Goal: Use online tool/utility

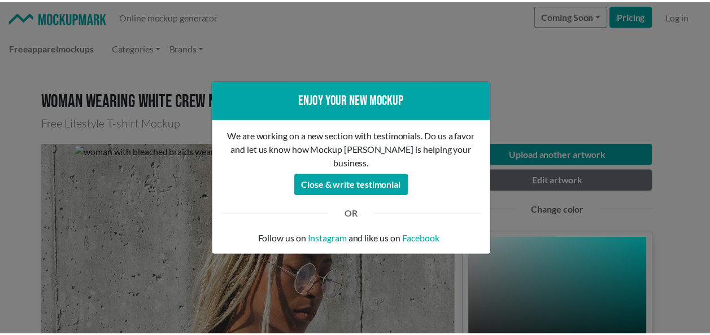
scroll to position [229, 0]
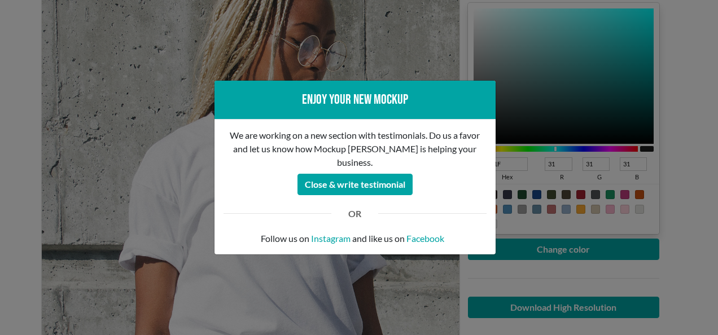
click at [674, 233] on div "Enjoy your new mockup We are working on a new section with testimonials. Do us …" at bounding box center [359, 167] width 718 height 335
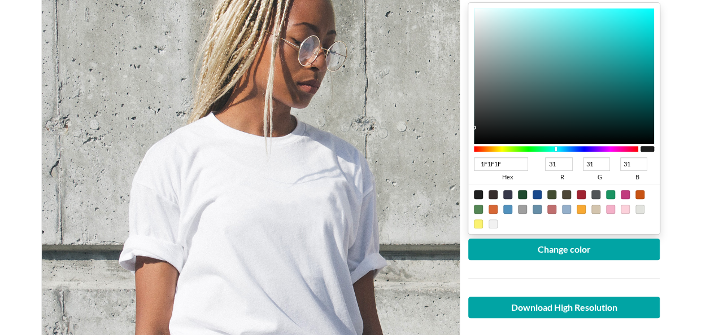
type input "0DAEAE"
type input "13"
type input "174"
click at [640, 51] on div at bounding box center [564, 76] width 181 height 136
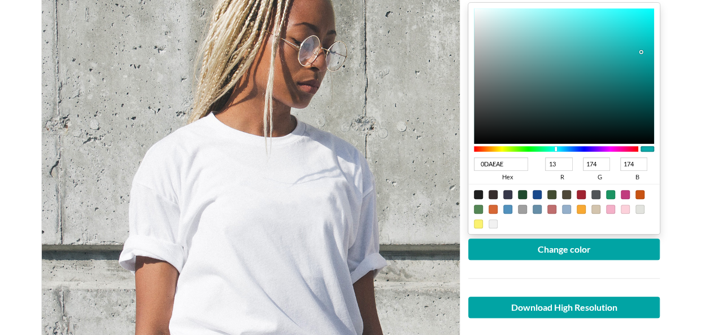
click at [646, 149] on div at bounding box center [647, 149] width 14 height 6
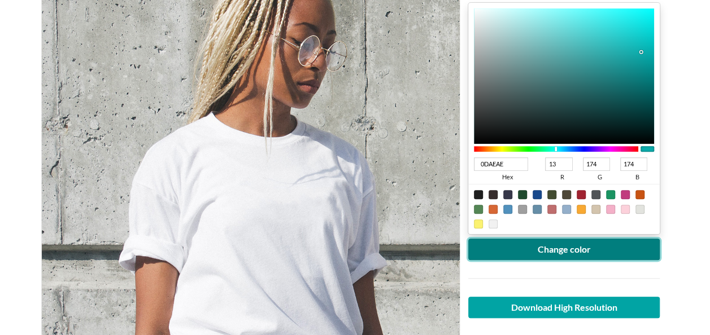
click at [581, 250] on button "Change color" at bounding box center [564, 249] width 192 height 21
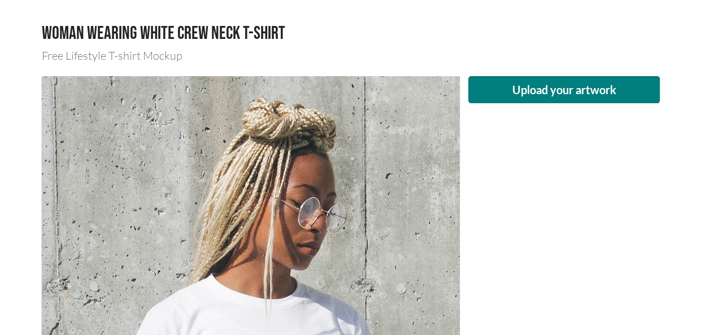
scroll to position [163, 0]
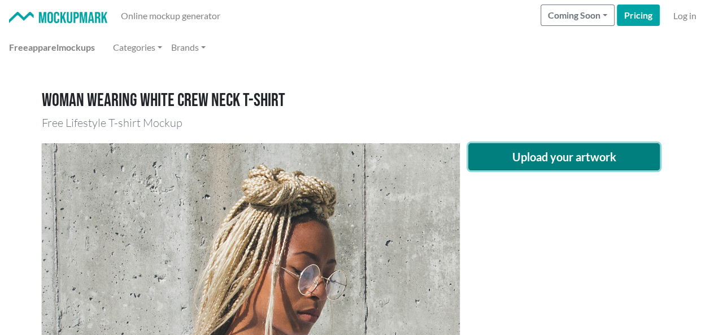
click at [562, 151] on button "Upload your artwork" at bounding box center [564, 156] width 192 height 27
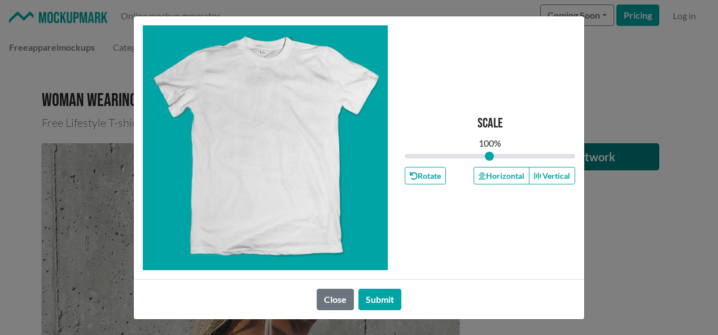
type input "1"
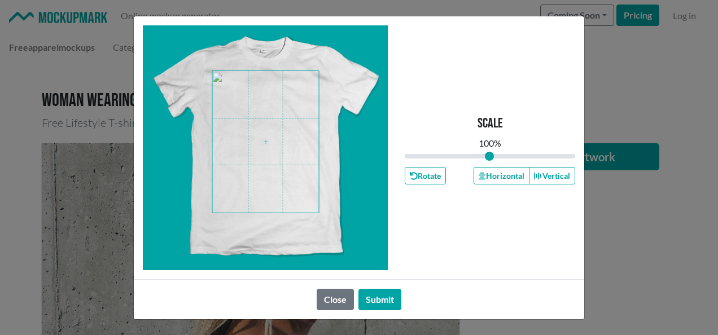
click at [290, 146] on span at bounding box center [266, 142] width 106 height 142
click at [382, 294] on button "Submit" at bounding box center [380, 299] width 43 height 21
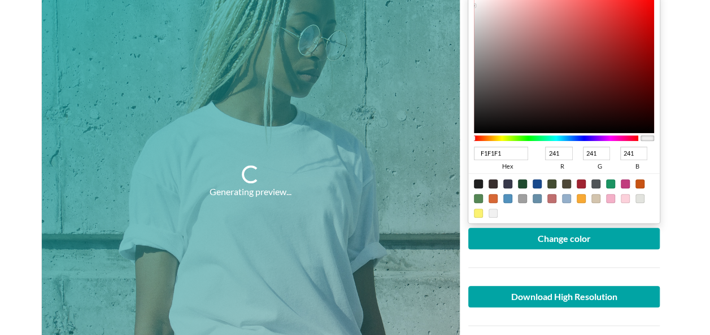
scroll to position [245, 0]
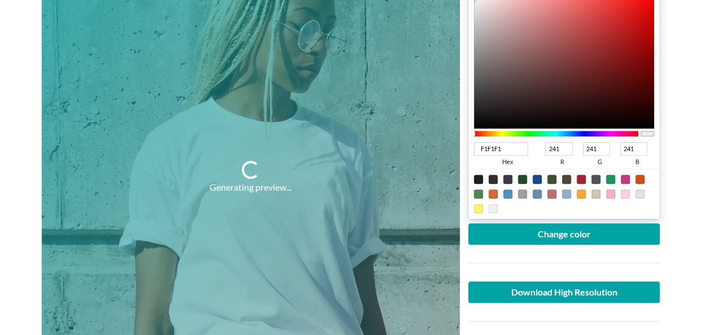
drag, startPoint x: 561, startPoint y: 149, endPoint x: 509, endPoint y: 147, distance: 52.0
click at [509, 147] on div "F1F1F1 hex 241 r 241 g 241 b 100 a" at bounding box center [564, 154] width 181 height 30
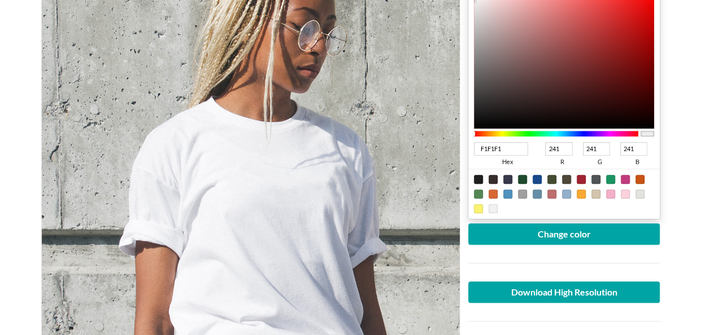
type input "00F1F1"
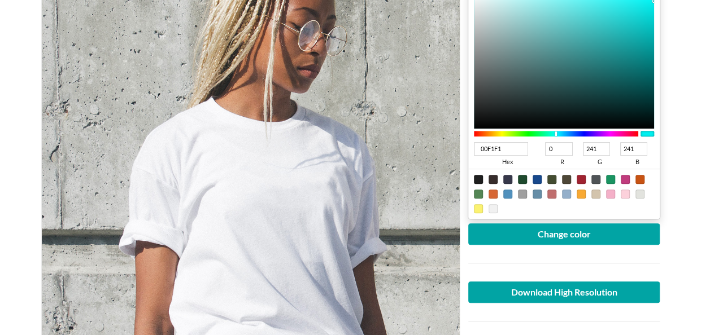
type input "0"
type input "0002F1"
type input "2"
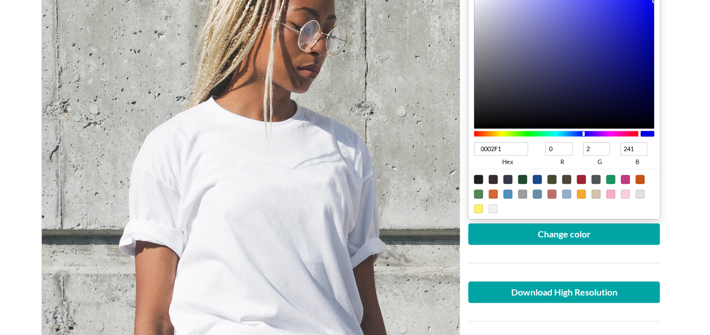
type input "001CF1"
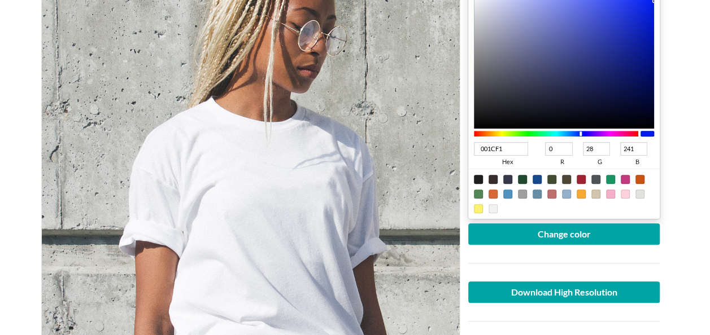
type input "28"
type input "001C02"
type input "2"
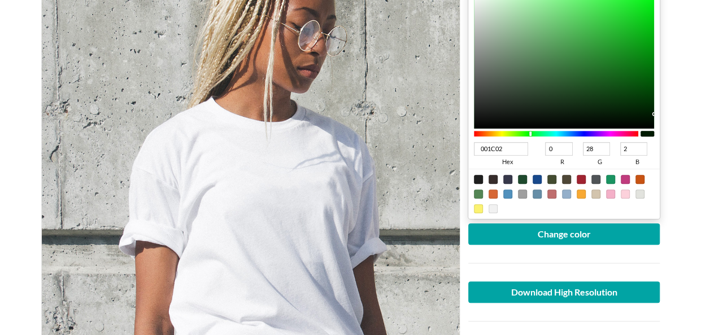
type input "001C14"
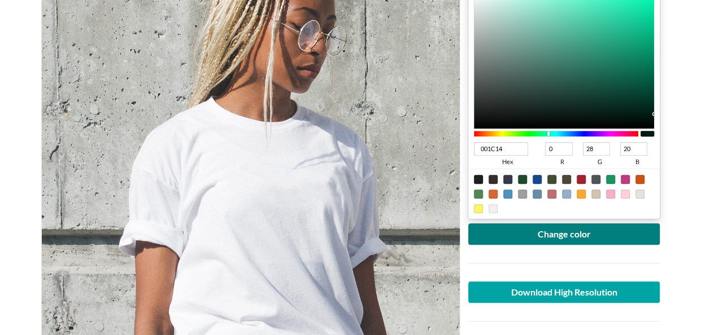
type input "20"
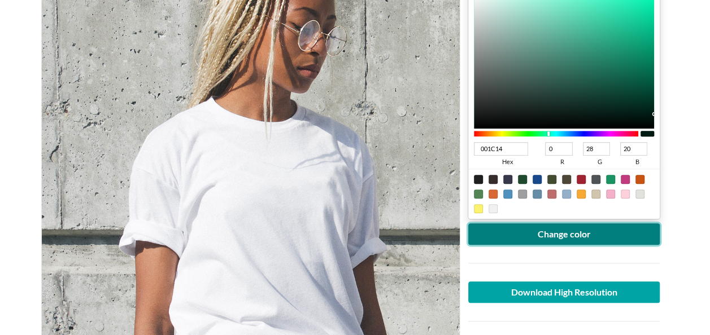
click at [535, 243] on button "Change color" at bounding box center [564, 234] width 192 height 21
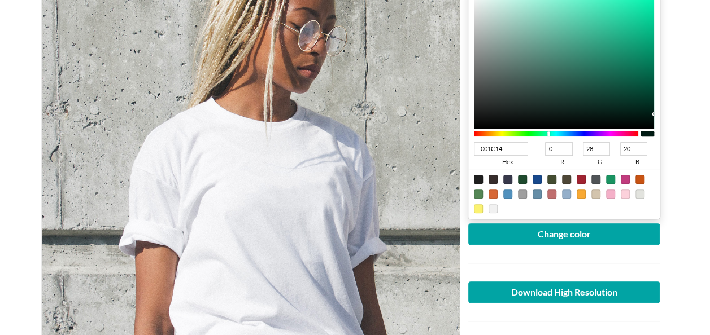
drag, startPoint x: 596, startPoint y: 150, endPoint x: 530, endPoint y: 159, distance: 67.2
click at [530, 159] on div "001C14 hex 0 r 28 g 20 b 100 a" at bounding box center [564, 154] width 181 height 30
type input "000114"
type input "1"
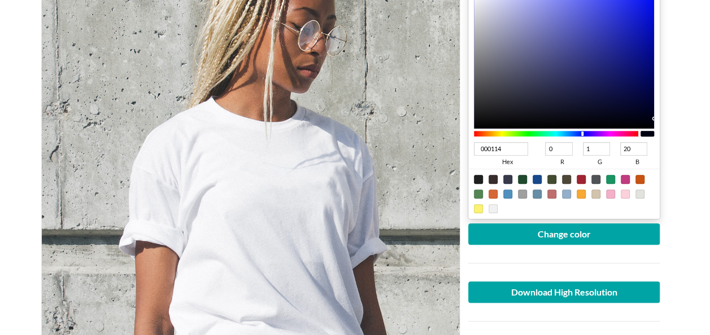
type input "000D14"
type input "13"
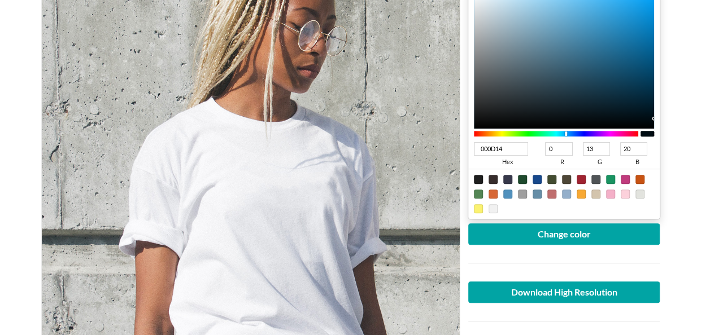
type input "008514"
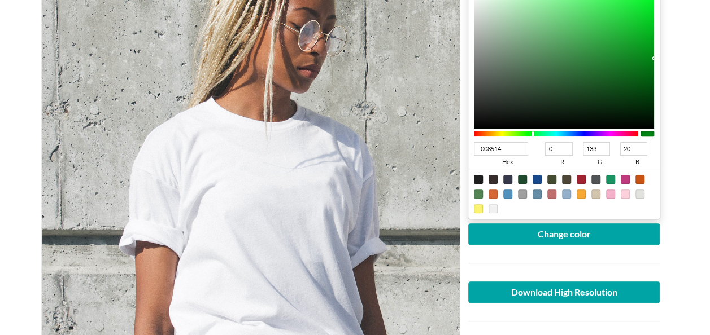
type input "133"
type input "008501"
type input "1"
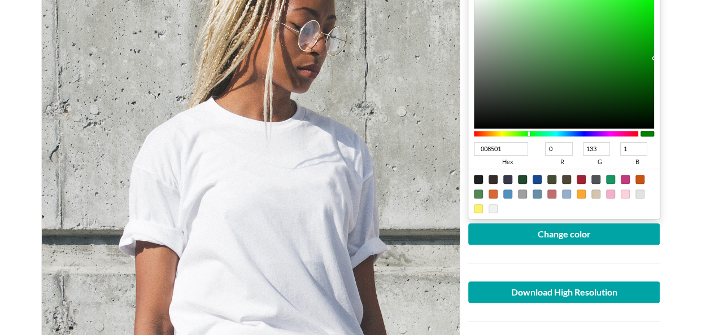
type input "00850F"
type input "15"
type input "00859B"
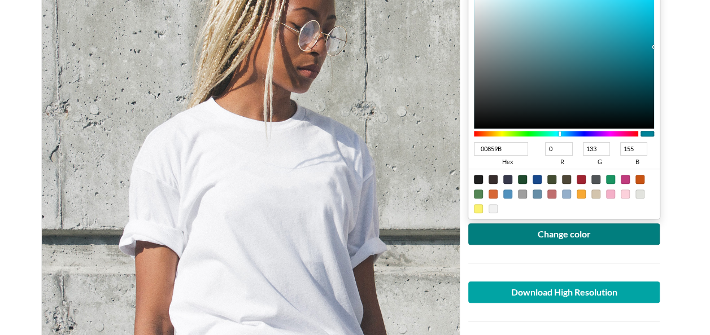
type input "155"
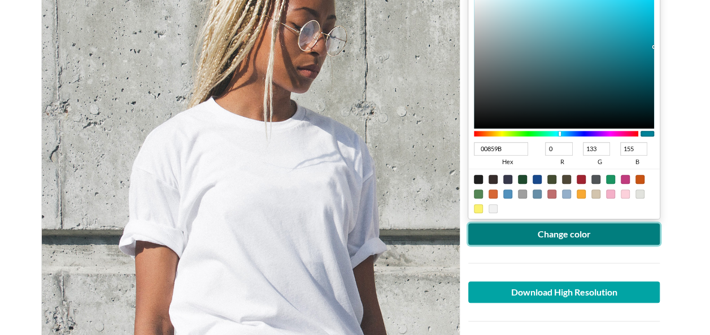
click at [547, 237] on button "Change color" at bounding box center [564, 234] width 192 height 21
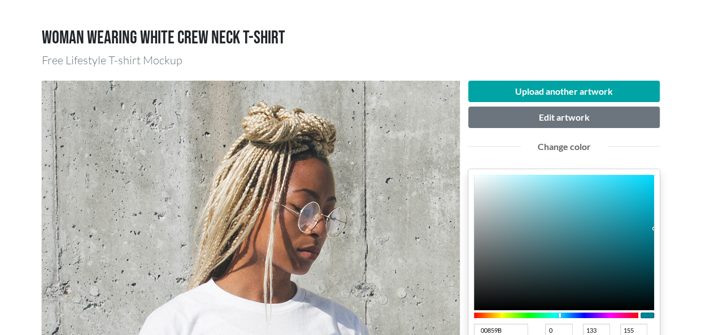
scroll to position [62, 0]
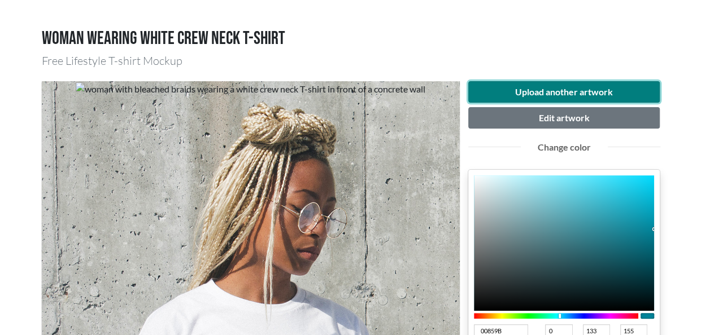
click at [527, 89] on button "Upload another artwork" at bounding box center [564, 91] width 192 height 21
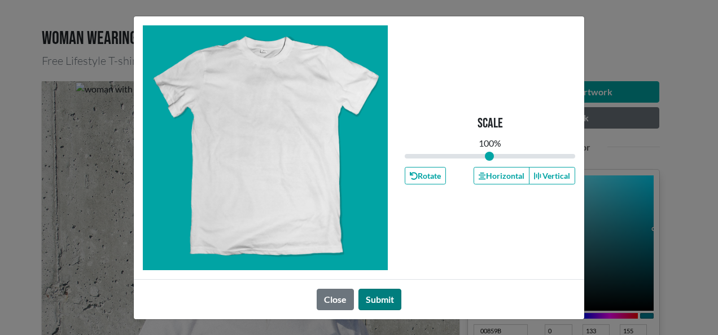
type input "1"
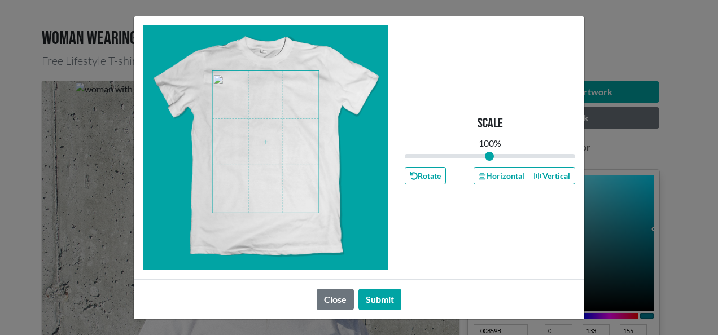
click at [279, 162] on span at bounding box center [266, 142] width 106 height 142
click at [382, 302] on button "Submit" at bounding box center [380, 299] width 43 height 21
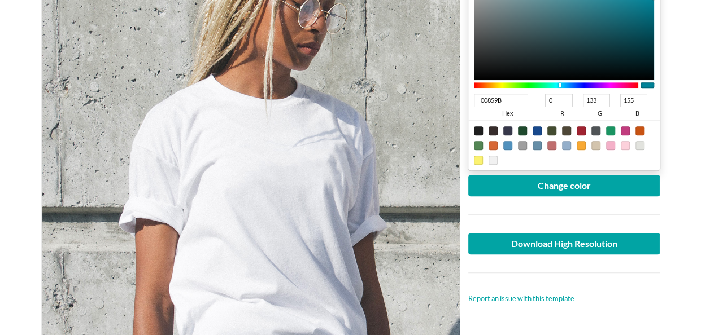
scroll to position [272, 0]
